Goal: Find specific page/section

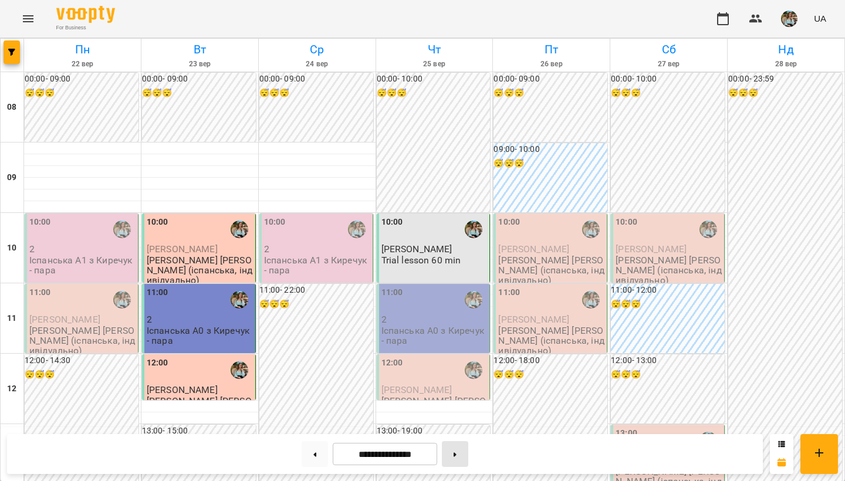
click at [456, 454] on icon at bounding box center [455, 454] width 3 height 4
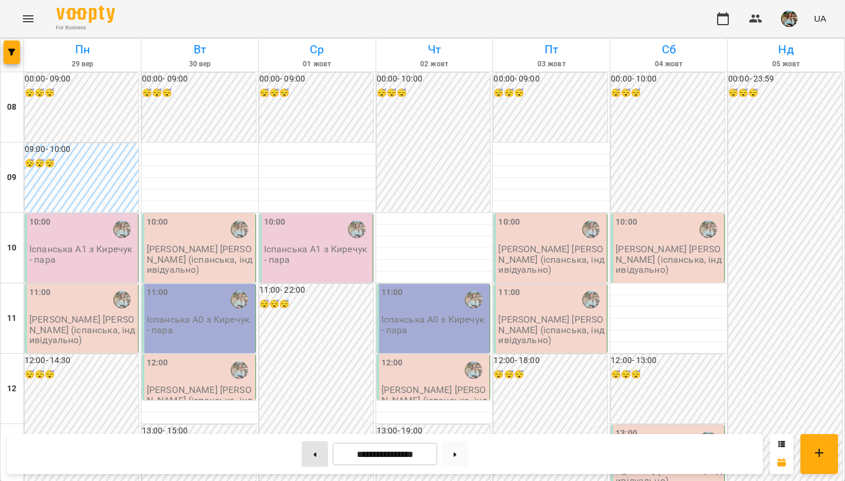
click at [310, 458] on button at bounding box center [315, 454] width 26 height 26
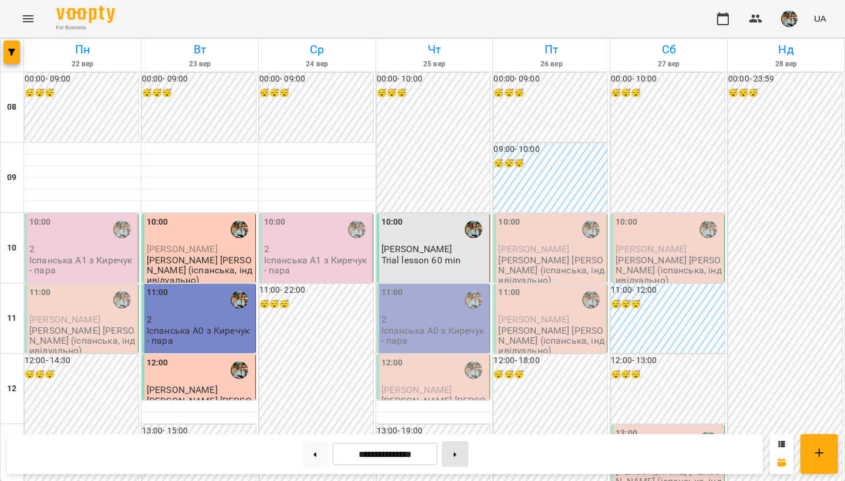
click at [458, 461] on button at bounding box center [455, 454] width 26 height 26
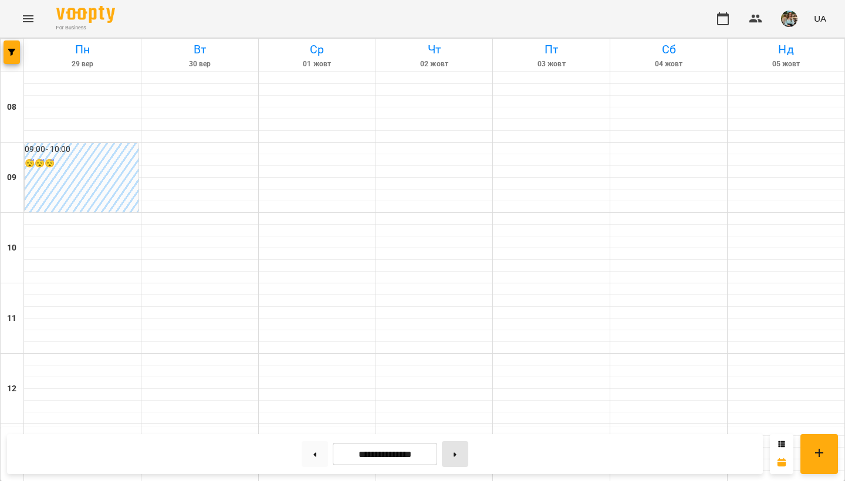
type input "**********"
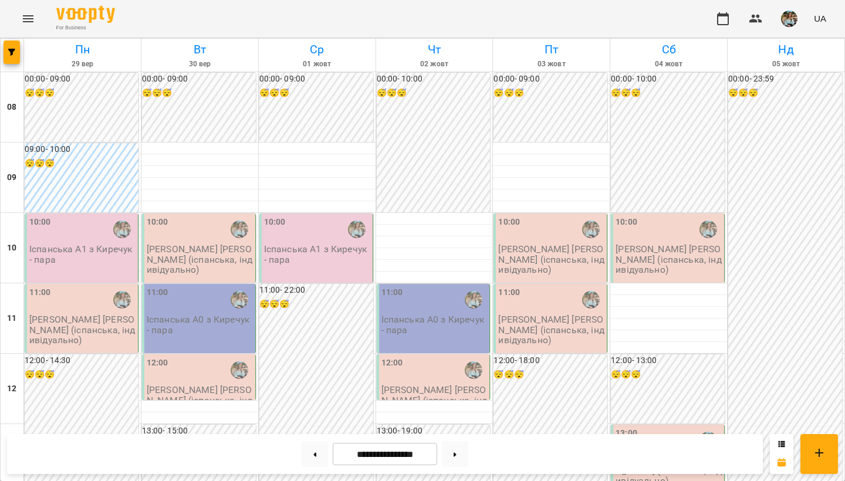
scroll to position [23, 0]
click at [379, 284] on div "11:00 Іспанська А0 з Киречук - пара" at bounding box center [434, 318] width 114 height 69
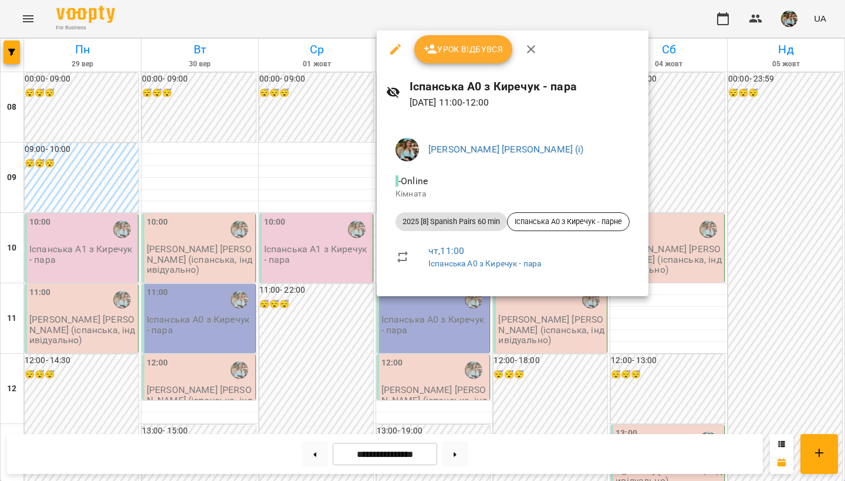
click at [326, 127] on div at bounding box center [422, 240] width 845 height 481
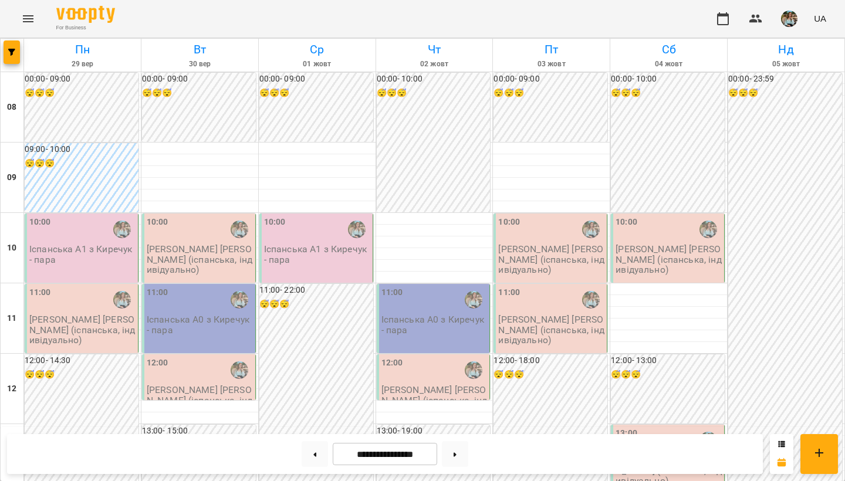
scroll to position [0, 0]
click at [794, 26] on img "button" at bounding box center [789, 19] width 16 height 16
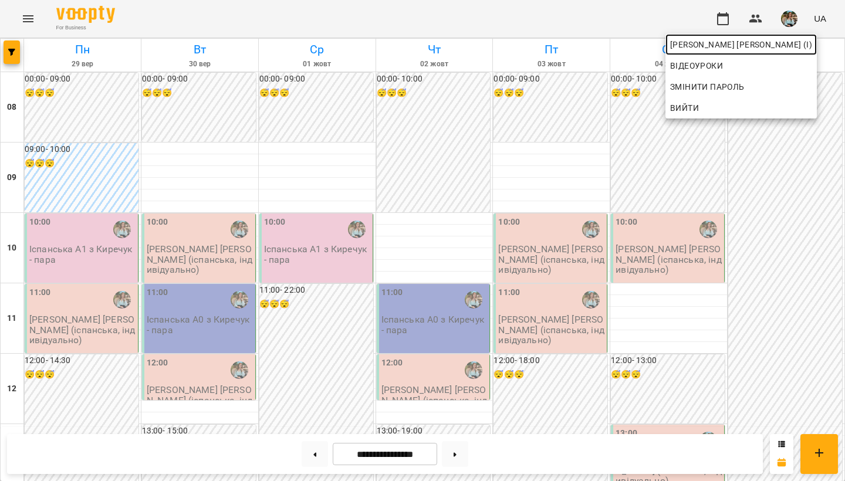
click at [768, 48] on span "[PERSON_NAME] [PERSON_NAME] (і)" at bounding box center [741, 45] width 142 height 14
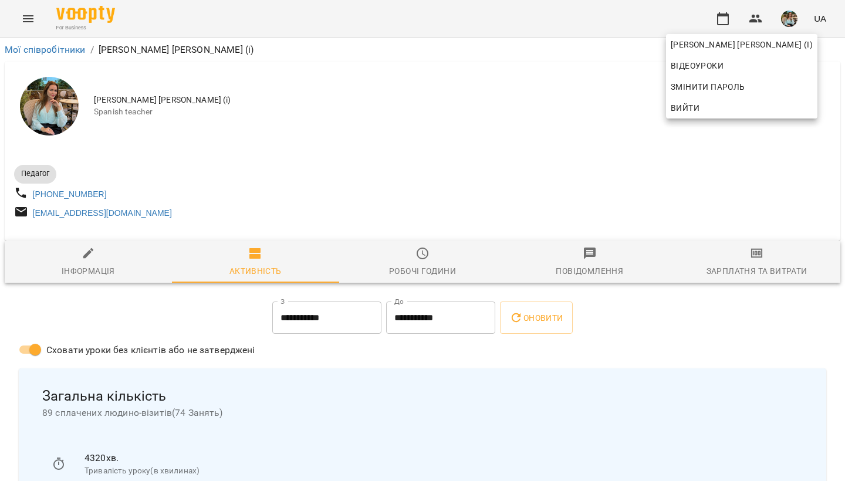
click at [328, 144] on div at bounding box center [422, 240] width 845 height 481
